Goal: Task Accomplishment & Management: Manage account settings

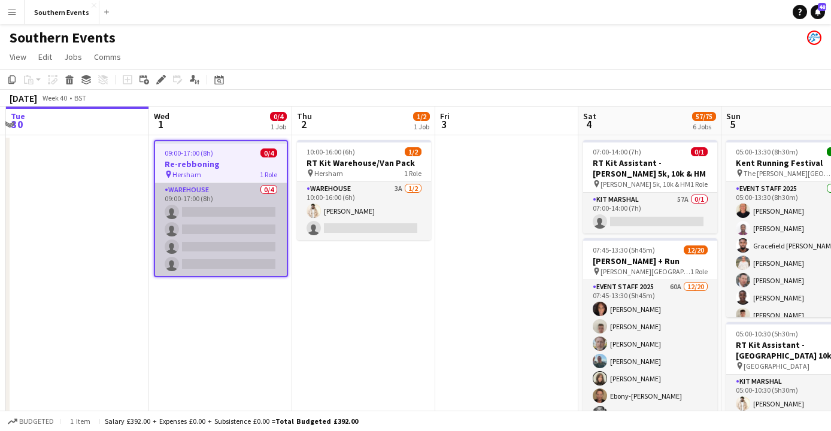
click at [194, 193] on app-card-role "Warehouse 0/4 09:00-17:00 (8h) single-neutral-actions single-neutral-actions si…" at bounding box center [221, 229] width 132 height 93
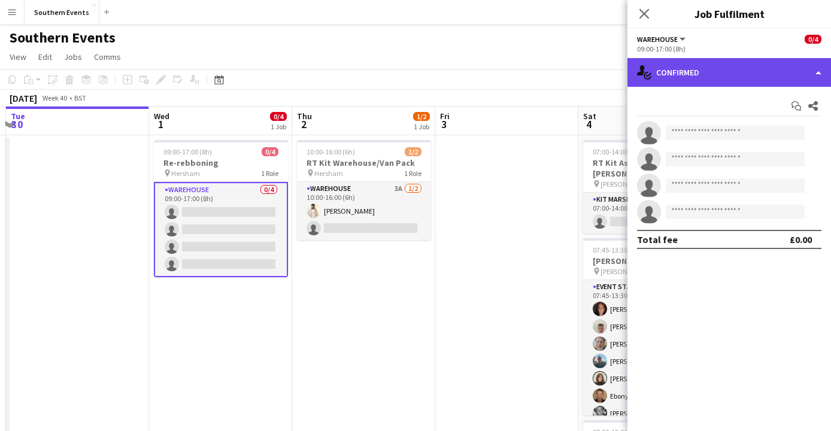
click at [705, 81] on div "single-neutral-actions-check-2 Confirmed" at bounding box center [729, 72] width 204 height 29
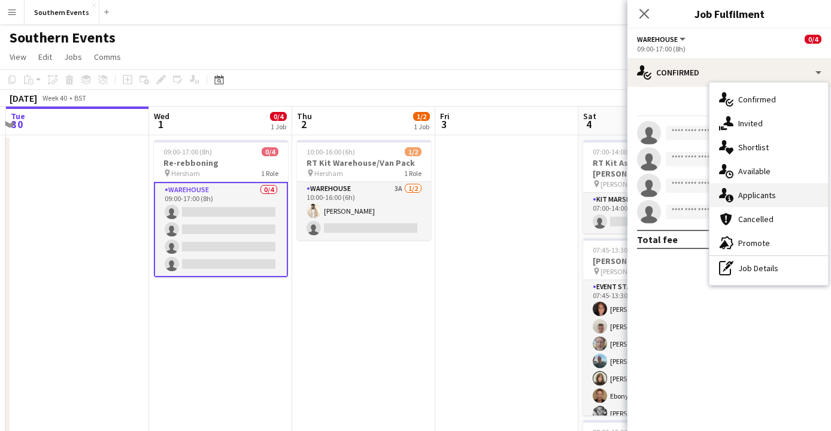
click at [748, 196] on span "Applicants" at bounding box center [757, 195] width 38 height 11
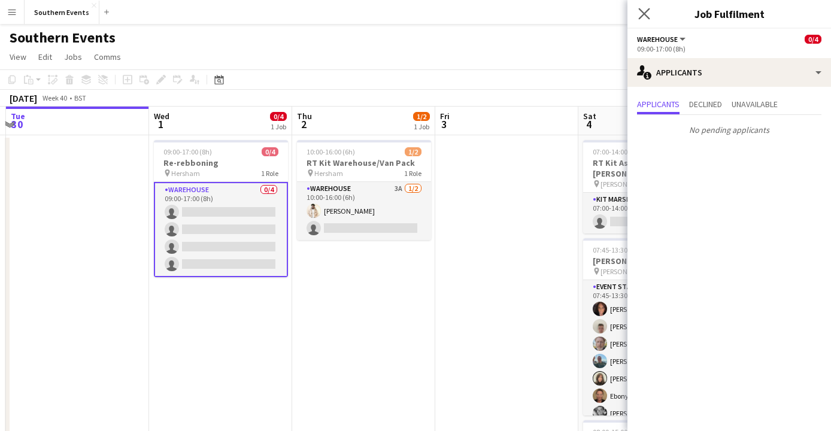
click at [647, 20] on app-icon "Close pop-in" at bounding box center [644, 13] width 17 height 17
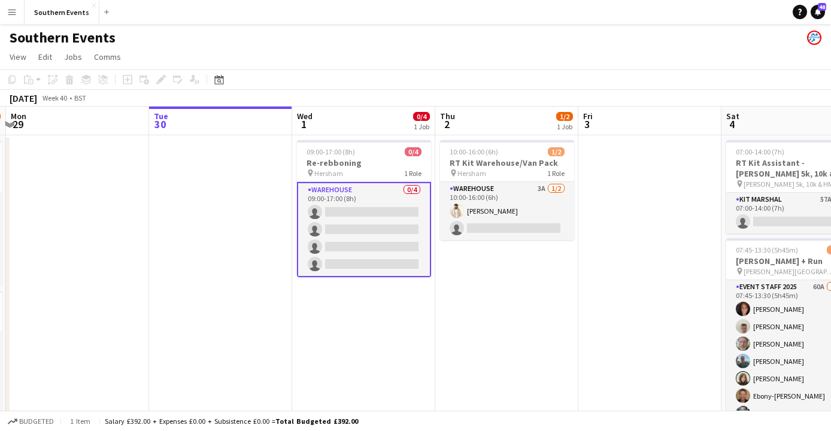
scroll to position [0, 321]
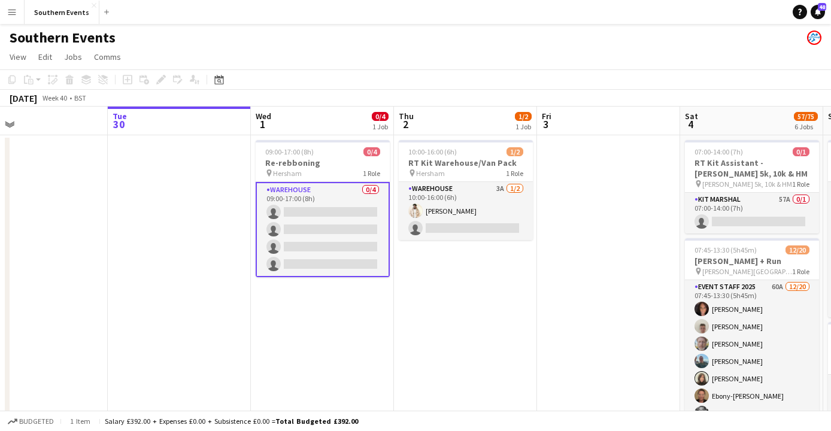
drag, startPoint x: 193, startPoint y: 159, endPoint x: 292, endPoint y: 169, distance: 99.8
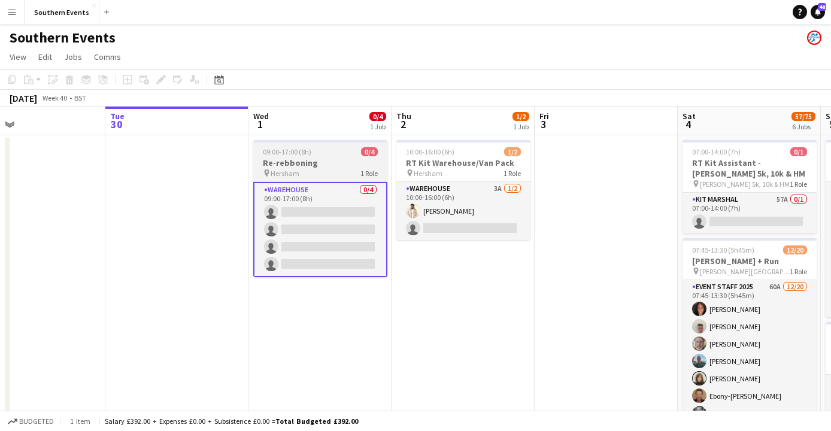
click at [283, 156] on span "09:00-17:00 (8h)" at bounding box center [287, 151] width 48 height 9
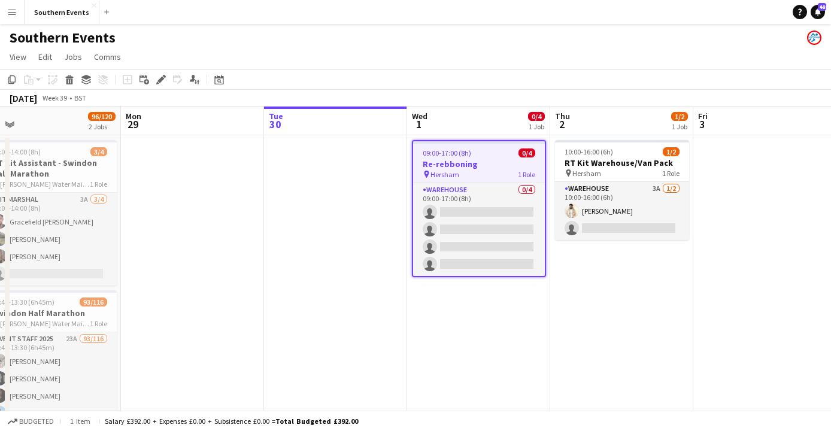
scroll to position [0, 408]
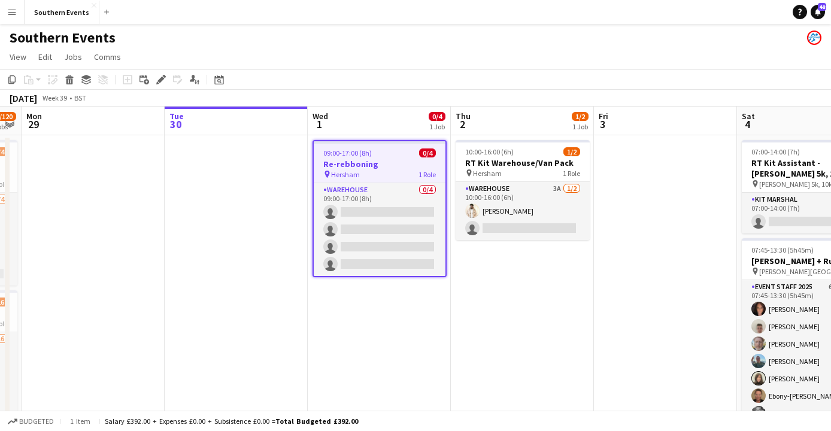
drag, startPoint x: 283, startPoint y: 154, endPoint x: 342, endPoint y: 154, distance: 59.3
click at [158, 82] on icon "Edit" at bounding box center [161, 80] width 10 height 10
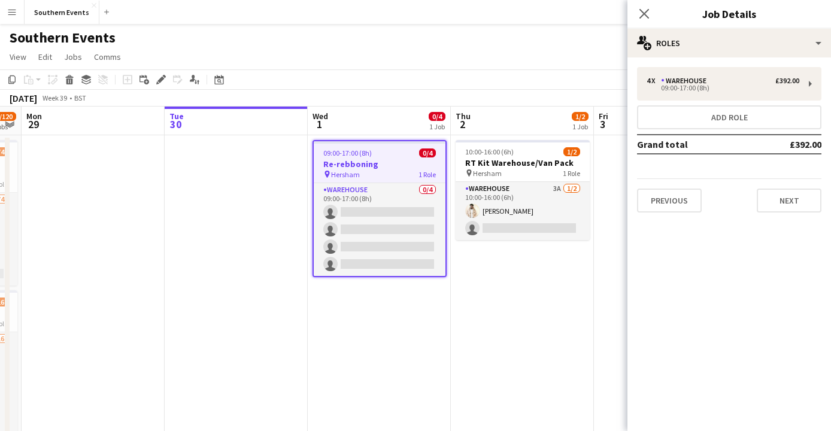
click at [345, 157] on app-job-card "09:00-17:00 (8h) 0/4 Re-rebboning pin Hersham 1 Role Warehouse 0/4 09:00-17:00 …" at bounding box center [379, 208] width 134 height 137
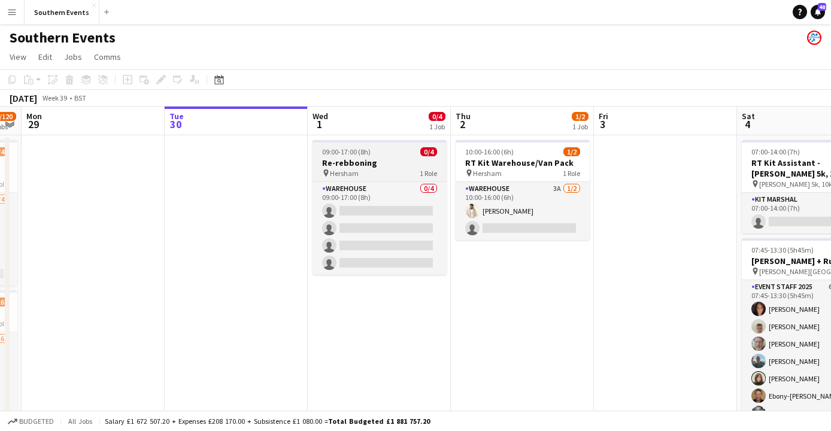
click at [345, 157] on h3 "Re-rebboning" at bounding box center [379, 162] width 134 height 11
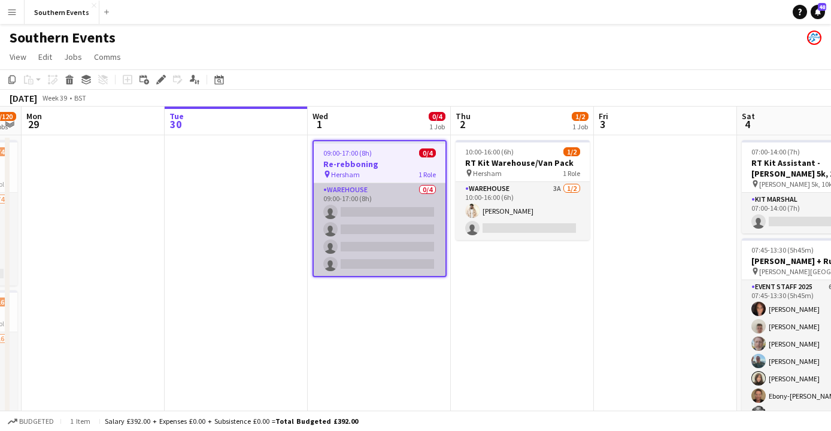
click at [347, 193] on app-card-role "Warehouse 0/4 09:00-17:00 (8h) single-neutral-actions single-neutral-actions si…" at bounding box center [380, 229] width 132 height 93
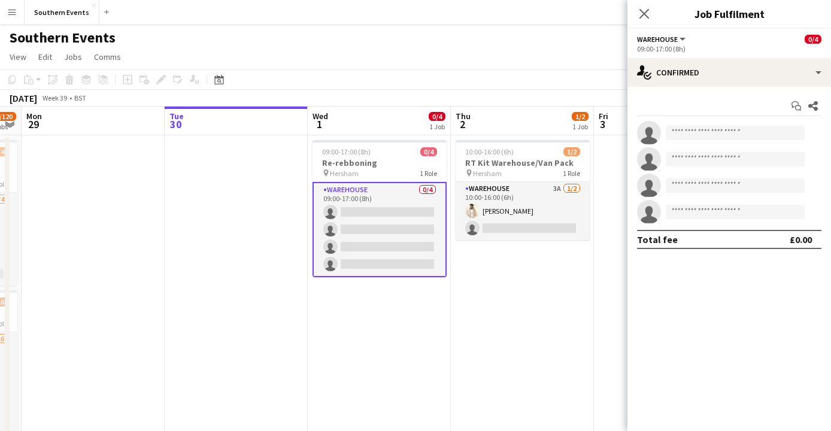
click at [683, 42] on button "Warehouse" at bounding box center [662, 39] width 50 height 9
click at [726, 43] on div "Warehouse All roles Warehouse 0/4" at bounding box center [729, 39] width 184 height 11
click at [679, 38] on button "Warehouse" at bounding box center [662, 39] width 50 height 9
click at [709, 32] on app-options-switcher "Warehouse All roles Warehouse 0/4 09:00-17:00 (8h)" at bounding box center [729, 43] width 204 height 29
click at [389, 158] on h3 "Re-rebboning" at bounding box center [379, 162] width 134 height 11
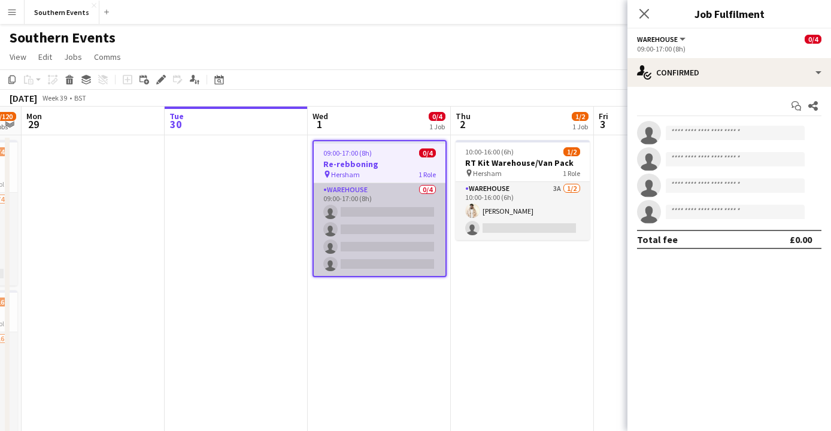
click at [378, 196] on app-card-role "Warehouse 0/4 09:00-17:00 (8h) single-neutral-actions single-neutral-actions si…" at bounding box center [380, 229] width 132 height 93
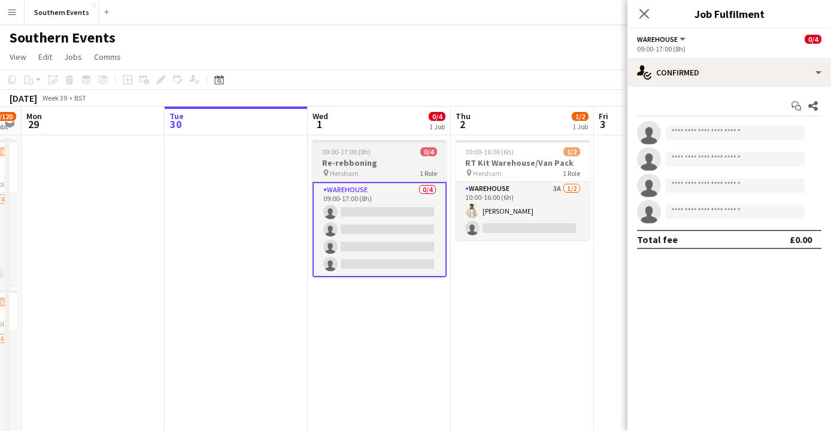
click at [371, 160] on h3 "Re-rebboning" at bounding box center [379, 162] width 134 height 11
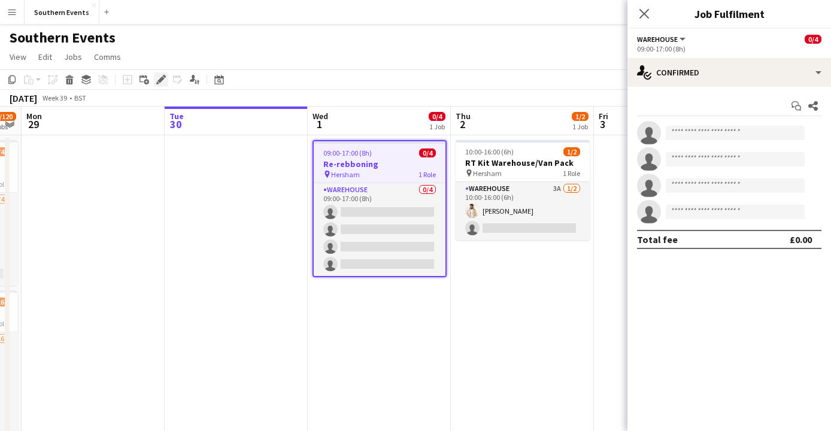
click at [161, 80] on icon at bounding box center [160, 80] width 7 height 7
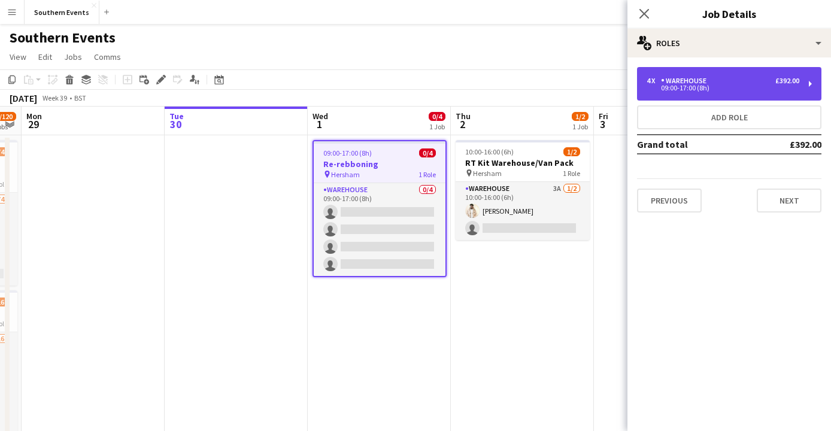
click at [687, 80] on div "Warehouse" at bounding box center [686, 81] width 50 height 8
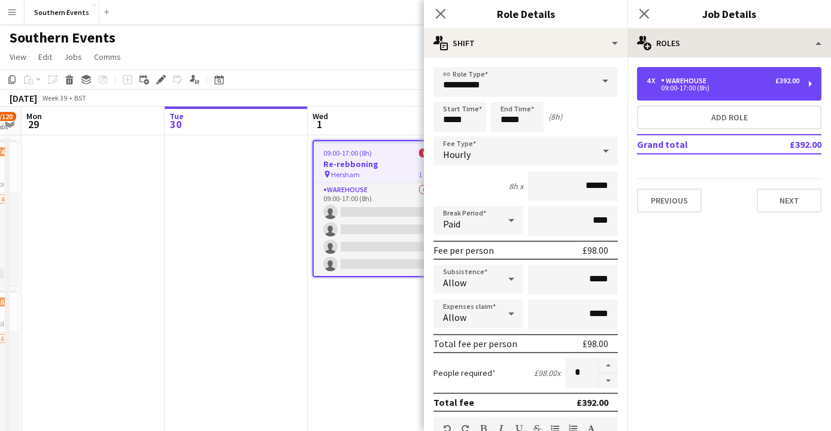
scroll to position [0, 0]
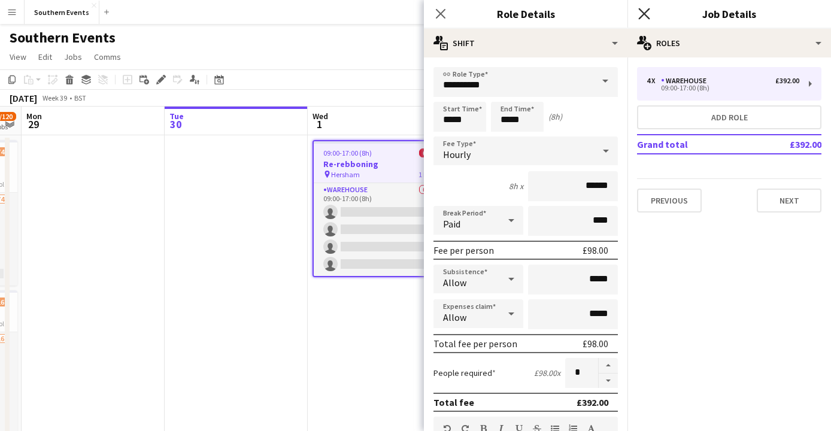
click at [644, 11] on icon "Close pop-in" at bounding box center [643, 13] width 11 height 11
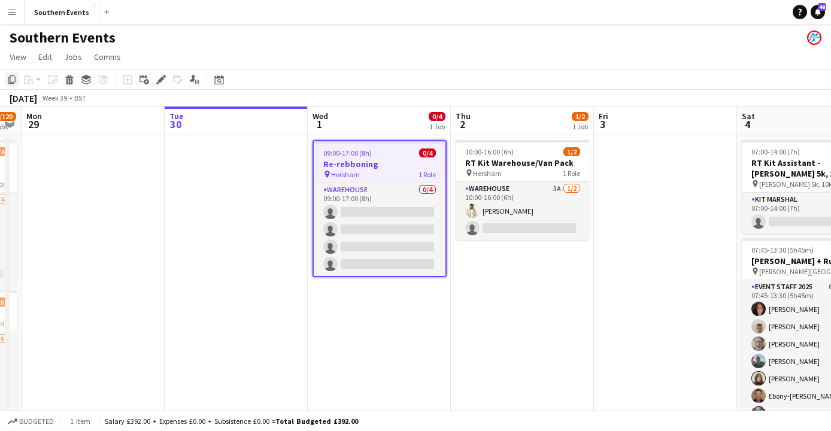
click at [13, 81] on icon "Copy" at bounding box center [12, 80] width 10 height 10
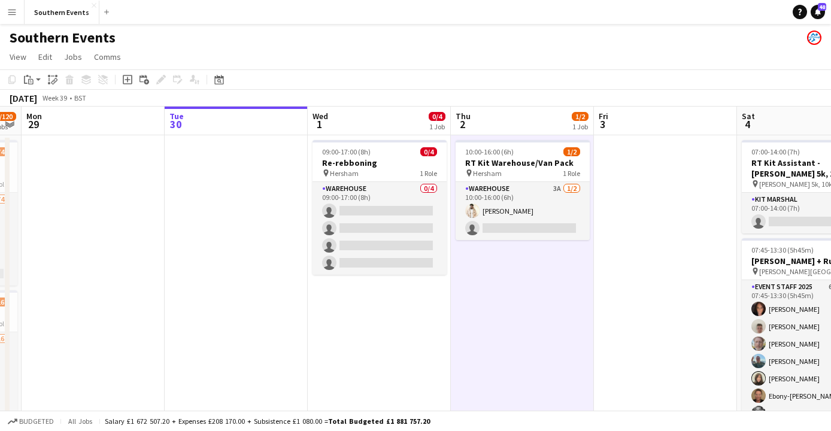
click at [527, 118] on app-board-header-date "Thu 2 1/2 1 Job" at bounding box center [522, 121] width 143 height 29
click at [490, 125] on app-board-header-date "Thu 2 1/2 1 Job" at bounding box center [522, 121] width 143 height 29
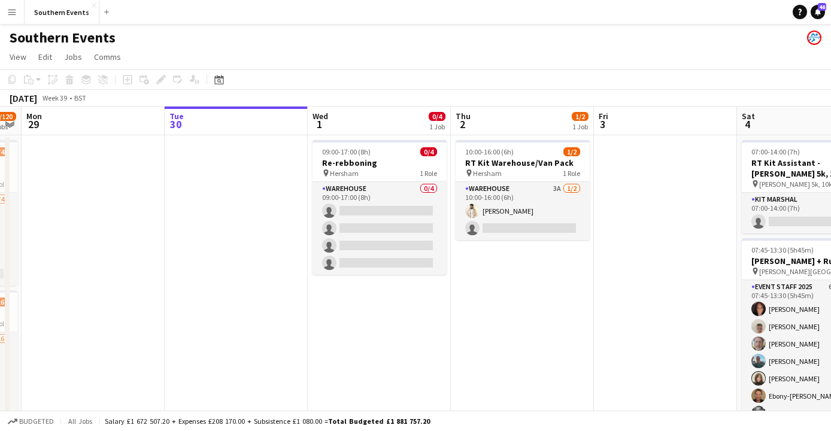
click at [490, 125] on app-board-header-date "Thu 2 1/2 1 Job" at bounding box center [522, 121] width 143 height 29
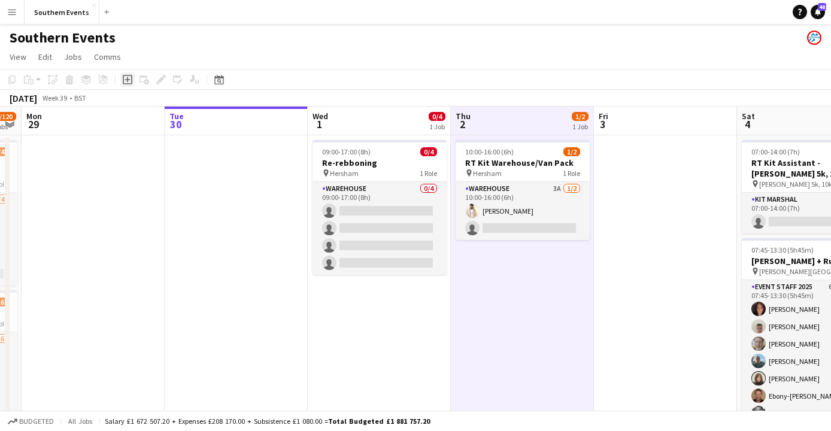
click at [126, 83] on icon "Add job" at bounding box center [128, 80] width 10 height 10
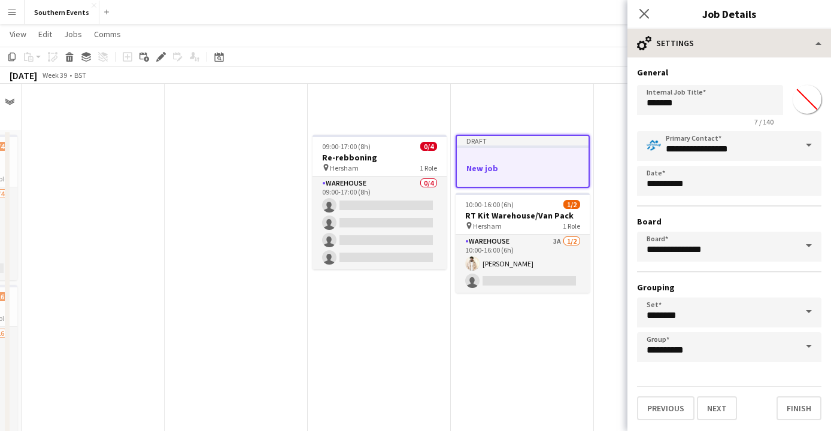
scroll to position [568, 0]
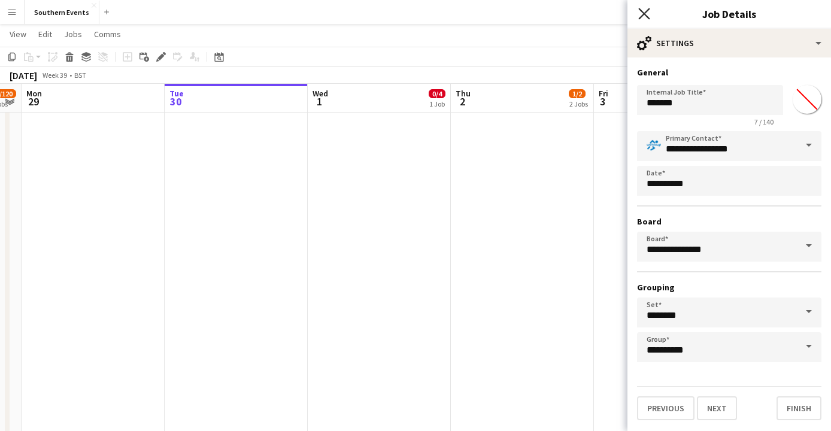
click at [643, 11] on icon "Close pop-in" at bounding box center [643, 13] width 11 height 11
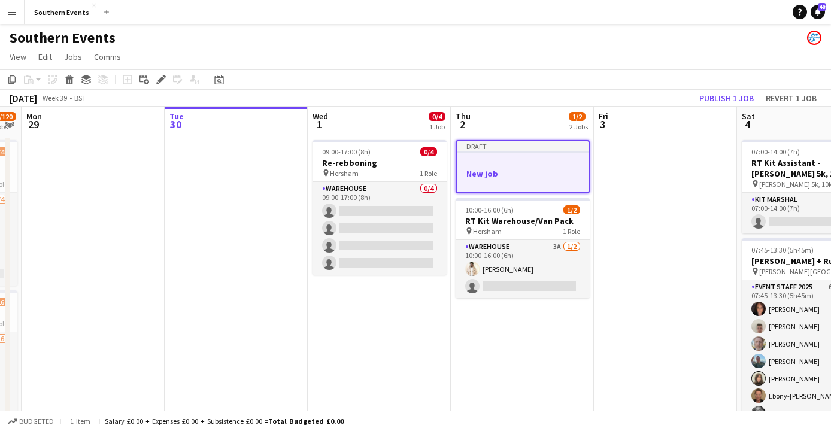
scroll to position [0, 0]
click at [793, 93] on button "Revert 1 job" at bounding box center [791, 98] width 60 height 16
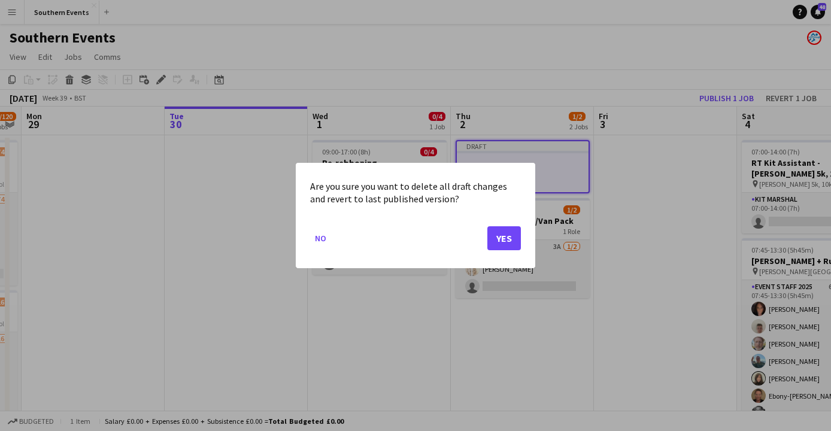
click at [500, 232] on button "Yes" at bounding box center [504, 238] width 34 height 24
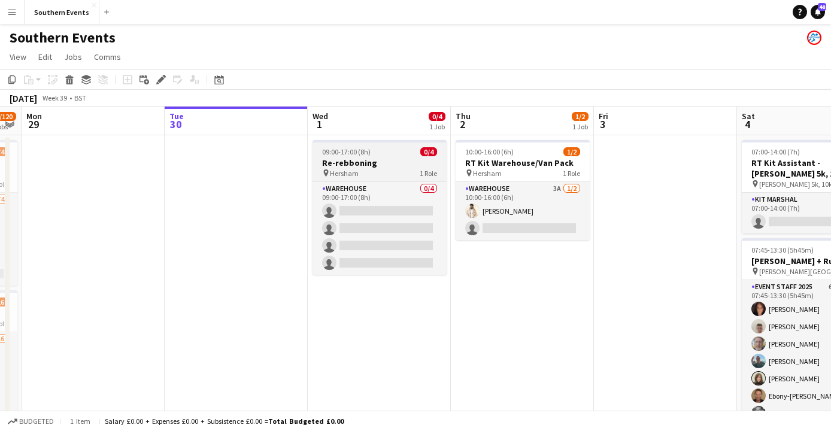
click at [356, 163] on h3 "Re-rebboning" at bounding box center [379, 162] width 134 height 11
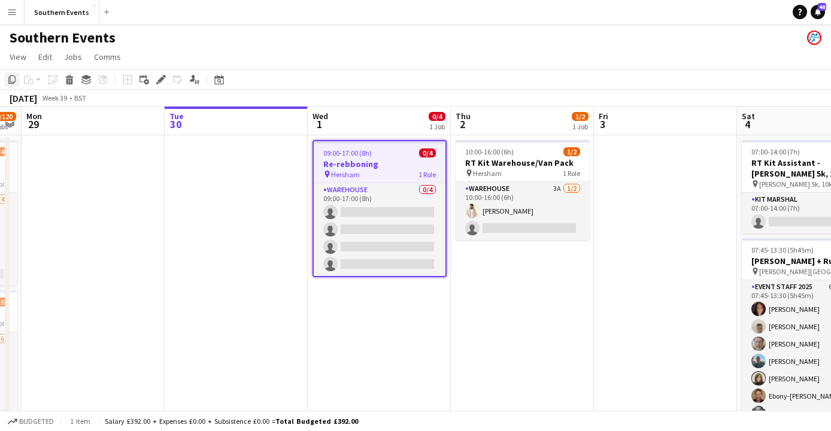
click at [13, 78] on icon "Copy" at bounding box center [12, 80] width 10 height 10
click at [486, 123] on app-board-header-date "Thu 2 1/2 1 Job" at bounding box center [522, 121] width 143 height 29
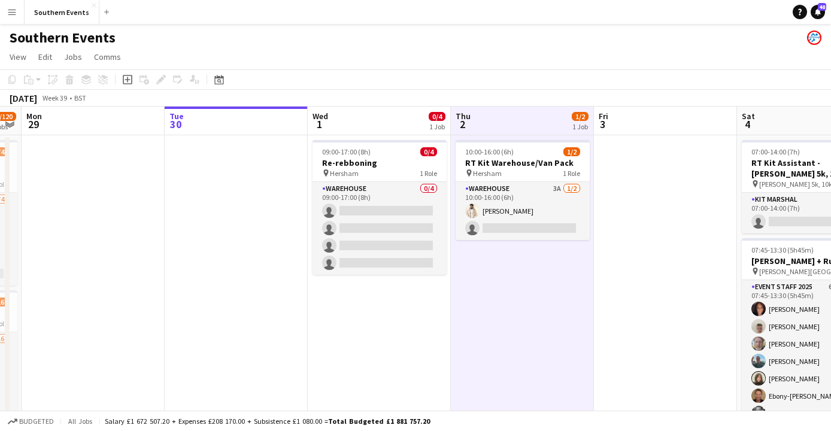
click at [28, 80] on icon "Paste" at bounding box center [29, 80] width 10 height 10
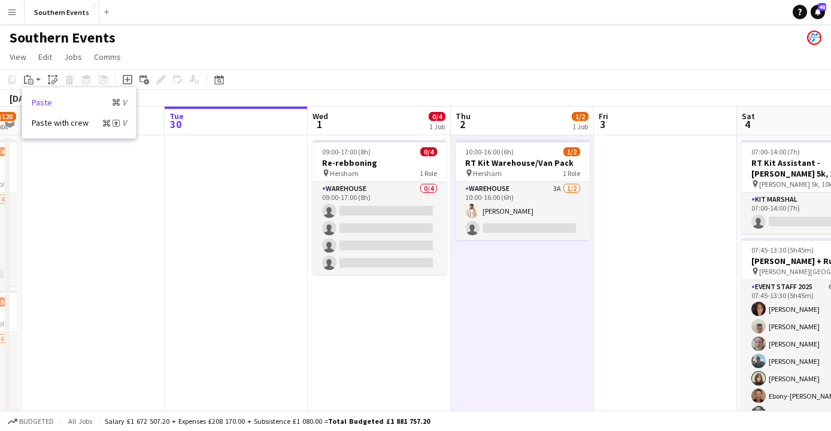
click at [50, 102] on link "Paste Command V" at bounding box center [79, 102] width 95 height 11
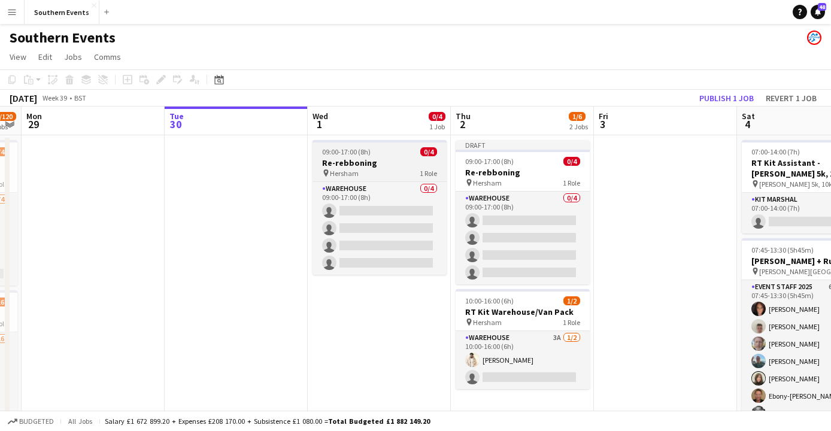
click at [374, 164] on h3 "Re-rebboning" at bounding box center [379, 162] width 134 height 11
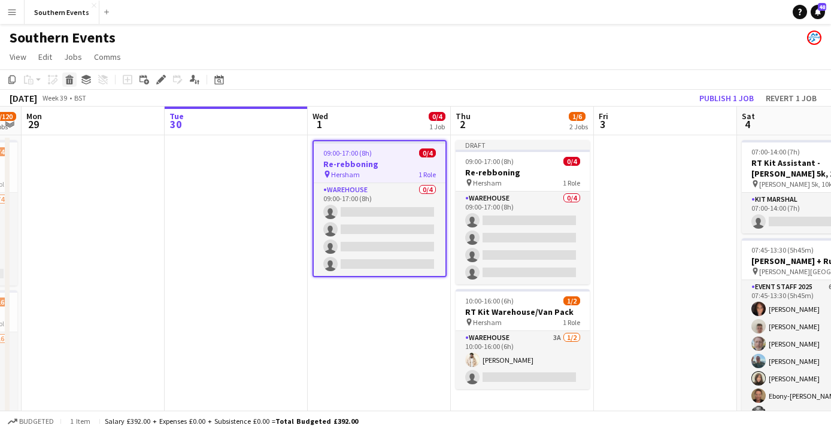
click at [72, 81] on icon at bounding box center [69, 81] width 7 height 6
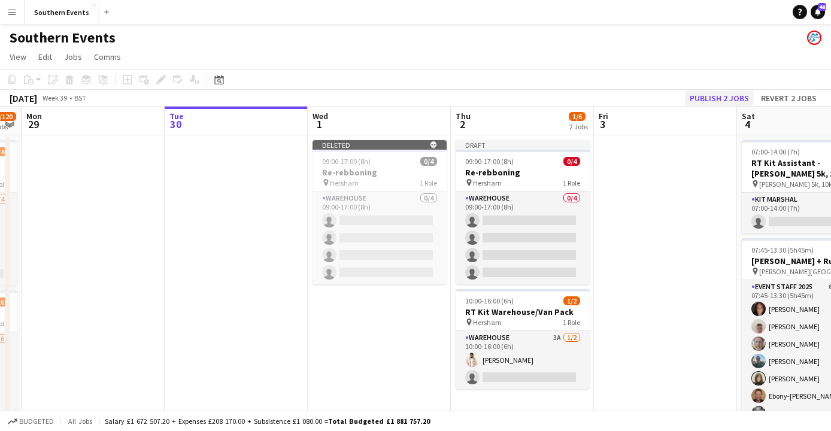
click at [743, 96] on button "Publish 2 jobs" at bounding box center [719, 98] width 69 height 16
